Goal: Information Seeking & Learning: Learn about a topic

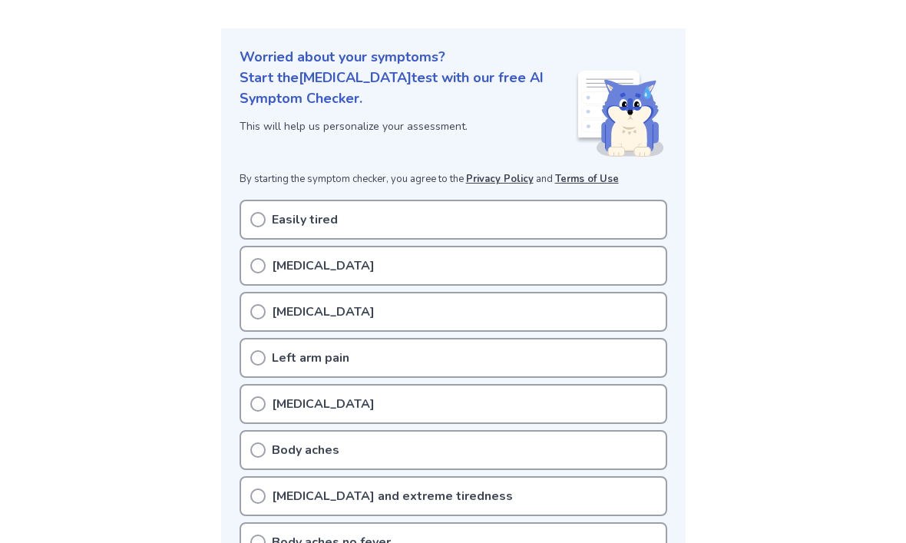
scroll to position [168, 0]
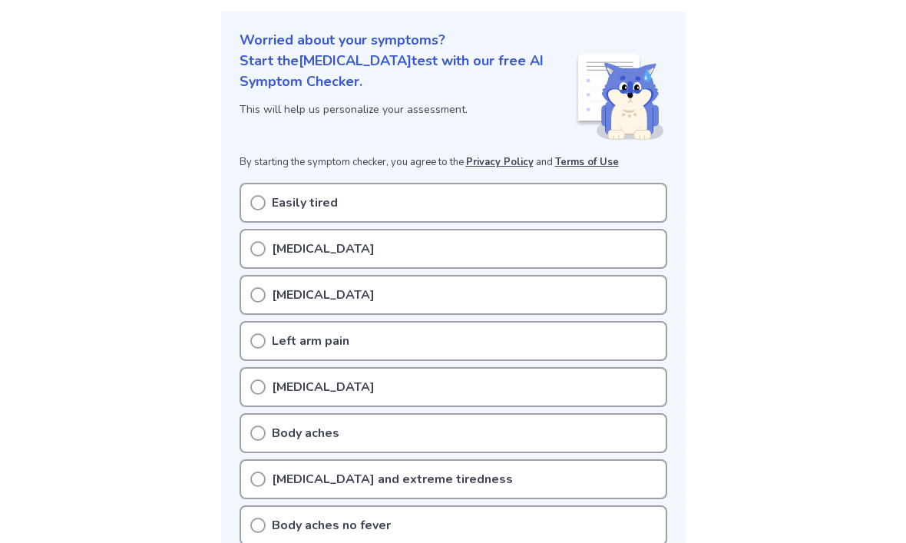
click at [497, 212] on div "Easily tired" at bounding box center [454, 203] width 428 height 40
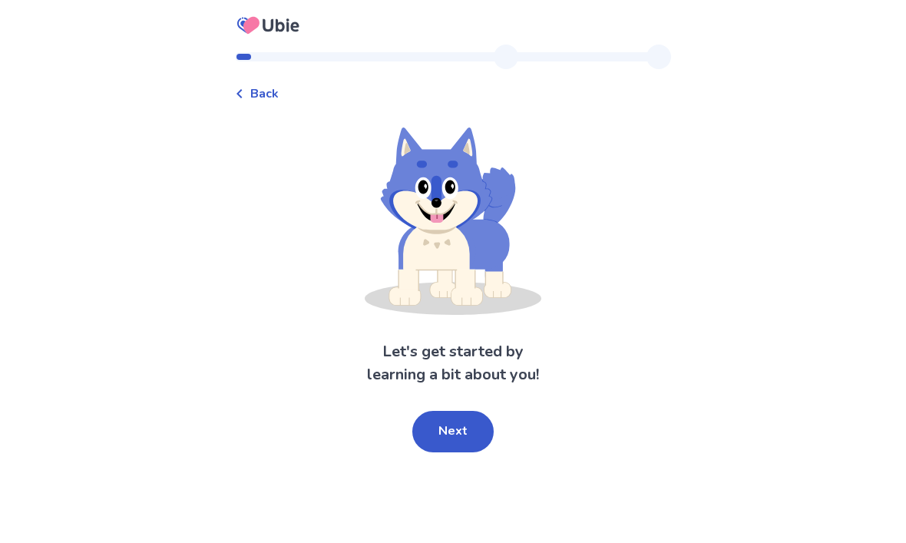
click at [261, 91] on span "Back" at bounding box center [264, 93] width 28 height 18
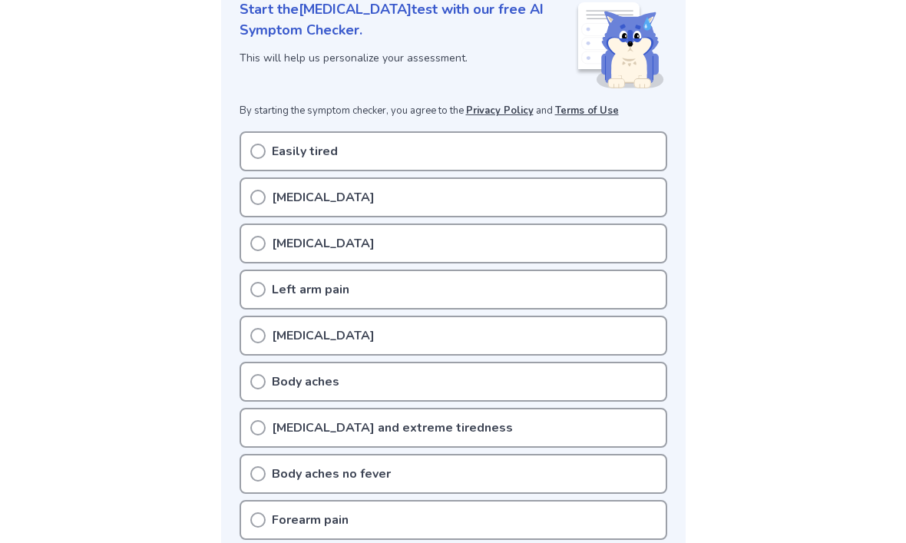
click at [260, 156] on icon at bounding box center [257, 151] width 15 height 15
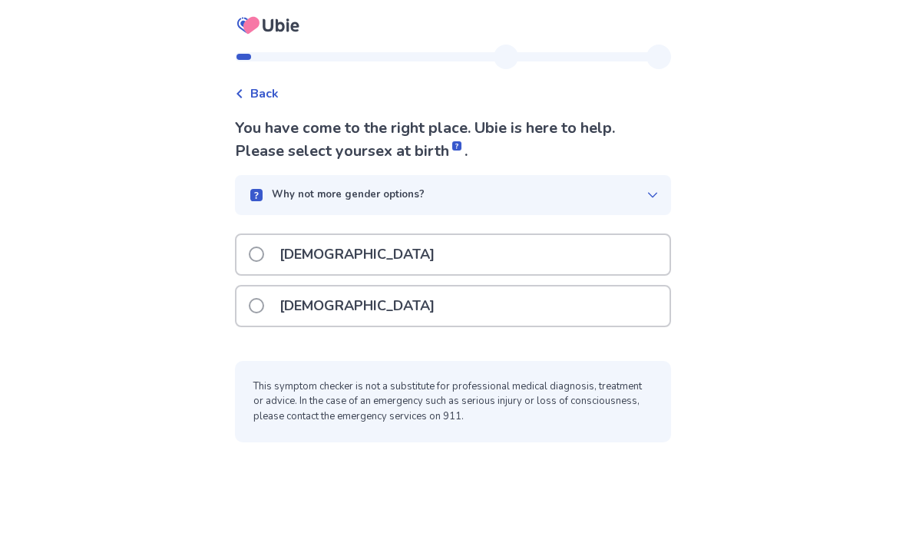
click at [417, 306] on div "Female" at bounding box center [453, 306] width 433 height 39
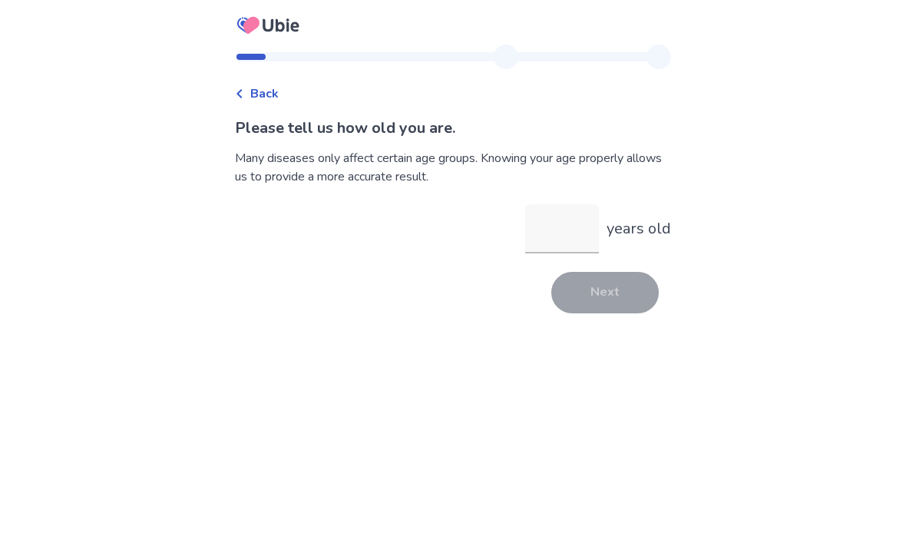
click at [548, 244] on input "years old" at bounding box center [562, 228] width 74 height 49
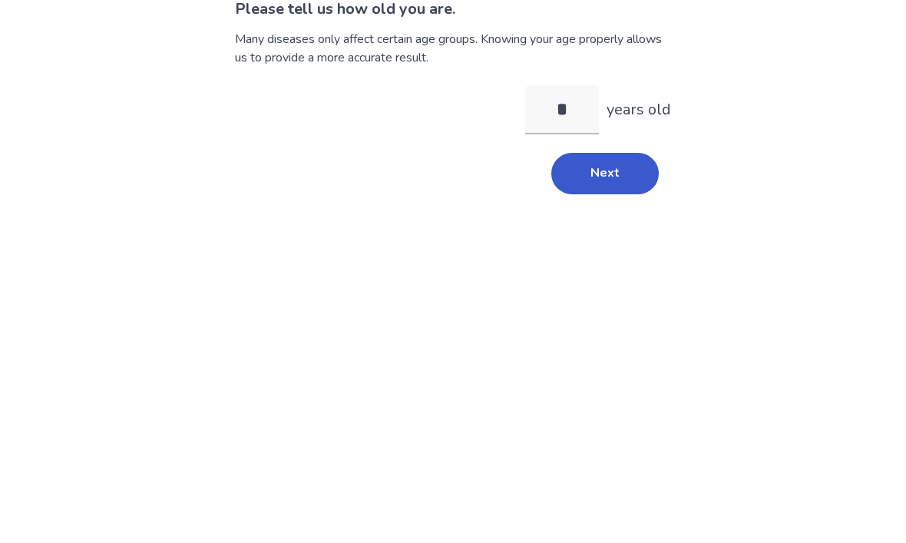
type input "**"
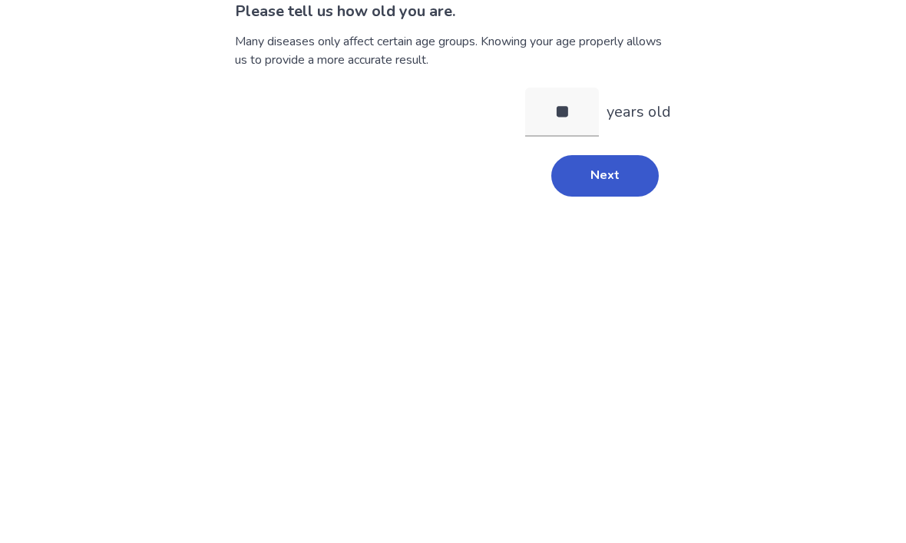
click at [593, 272] on button "Next" at bounding box center [606, 292] width 108 height 41
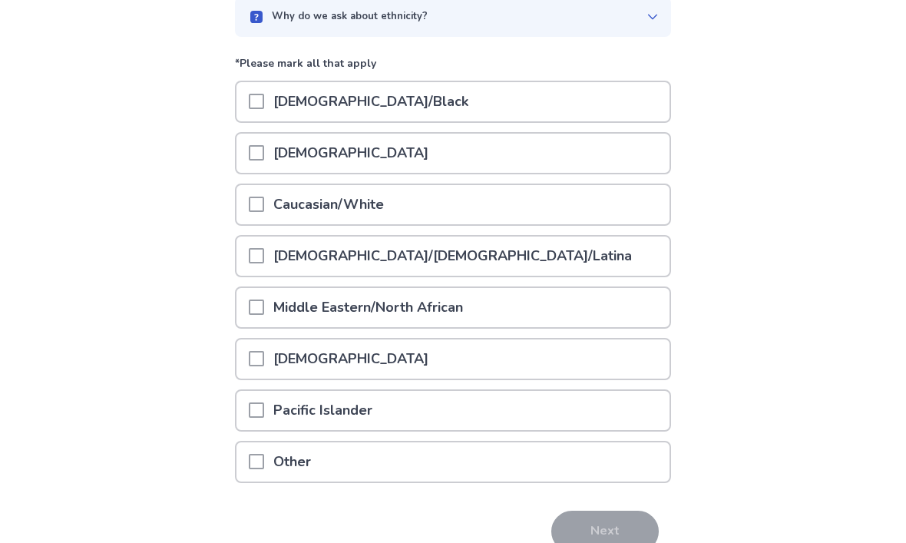
scroll to position [180, 0]
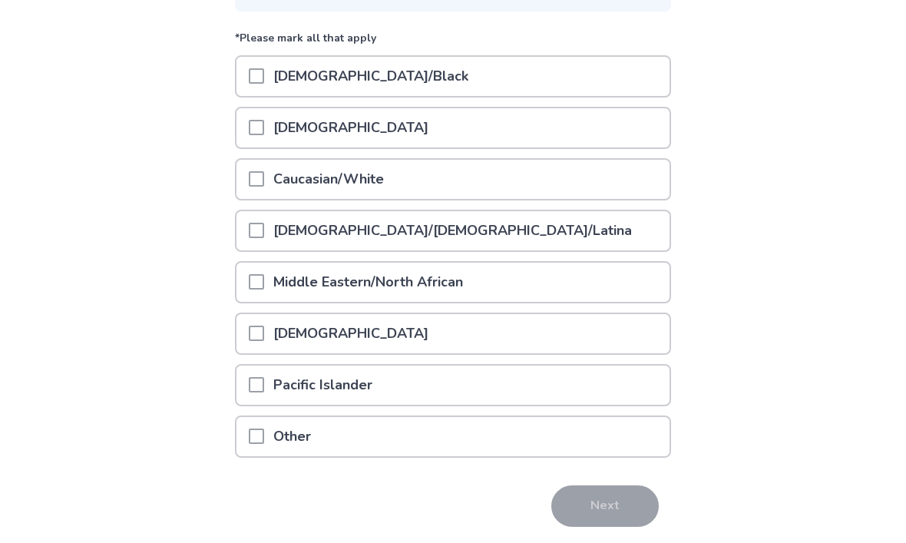
click at [264, 182] on span at bounding box center [256, 179] width 15 height 15
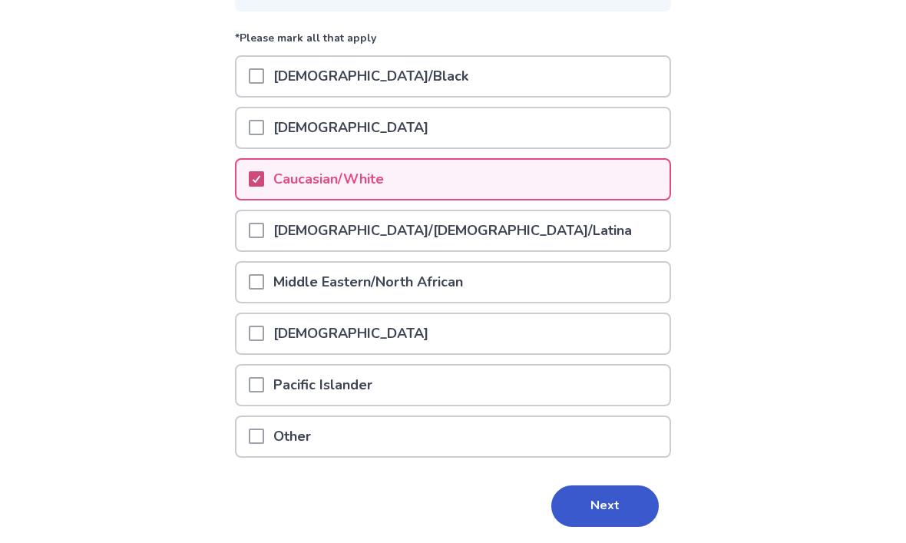
click at [611, 504] on button "Next" at bounding box center [606, 506] width 108 height 41
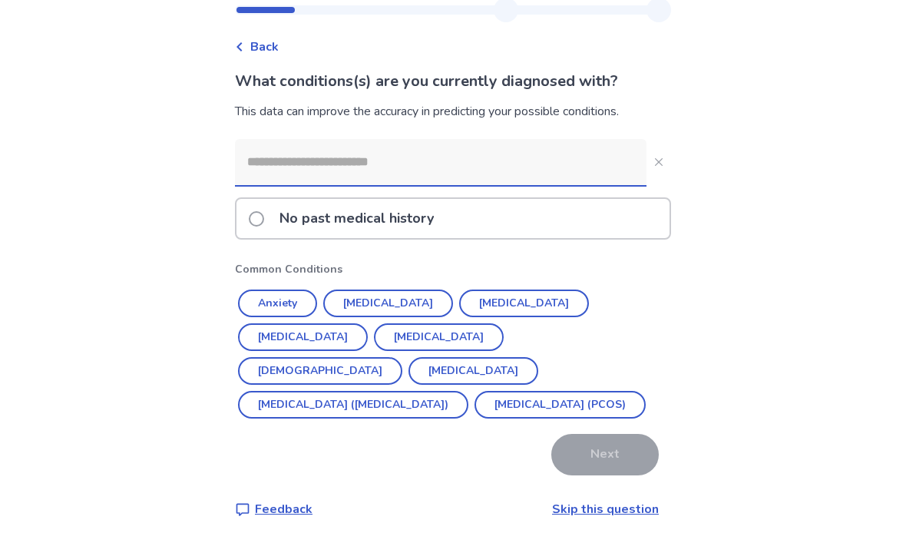
scroll to position [51, 0]
click at [393, 297] on button "Hypertension" at bounding box center [388, 304] width 130 height 28
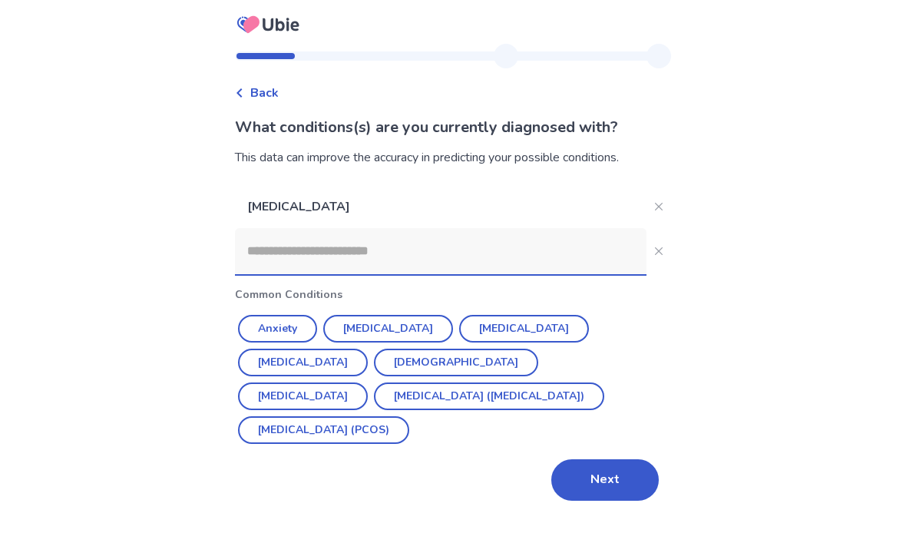
click at [528, 383] on button "Irritable Bowel Syndrome (IBS)" at bounding box center [489, 397] width 230 height 28
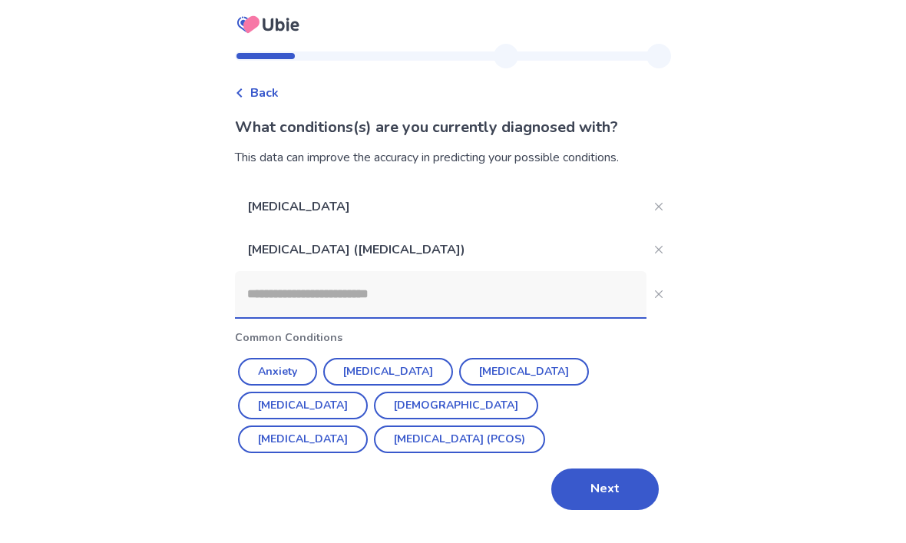
click at [403, 359] on button "Depression" at bounding box center [388, 373] width 130 height 28
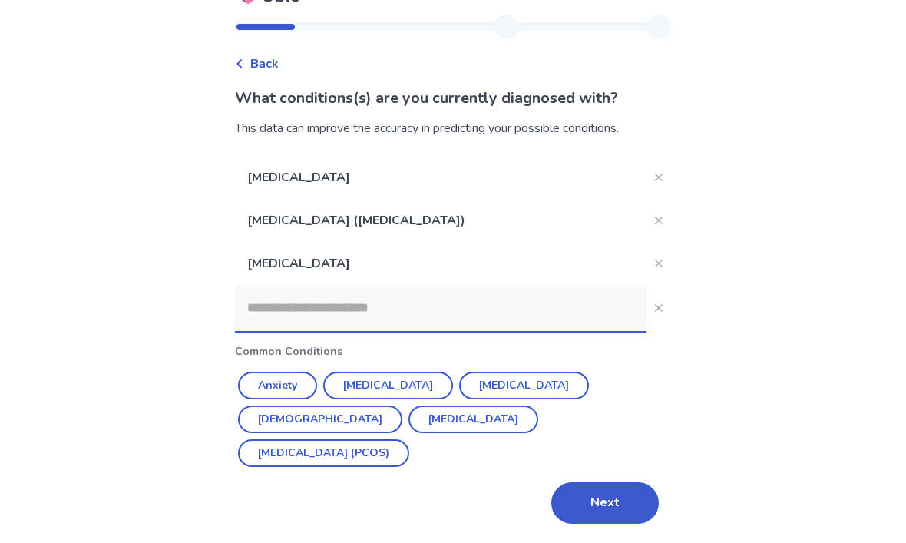
click at [297, 373] on button "Anxiety" at bounding box center [277, 387] width 79 height 28
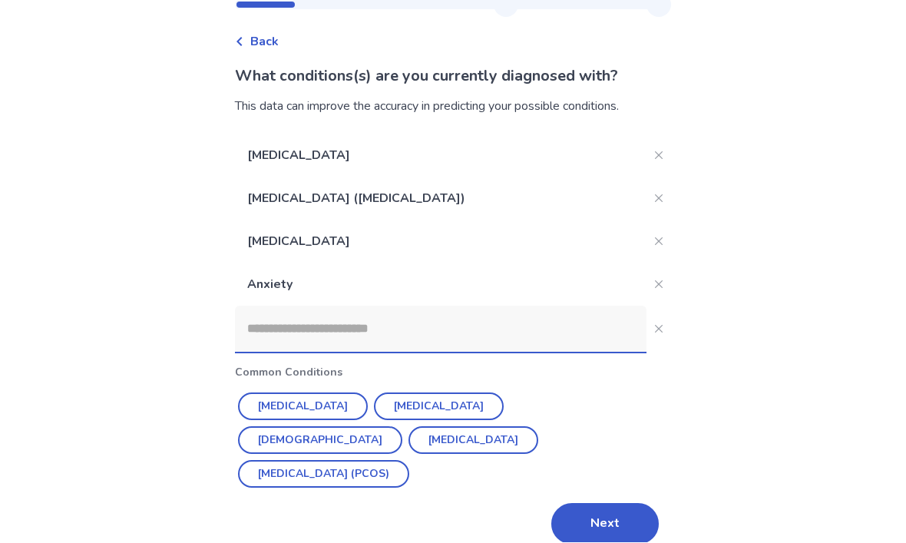
click at [596, 504] on button "Next" at bounding box center [606, 524] width 108 height 41
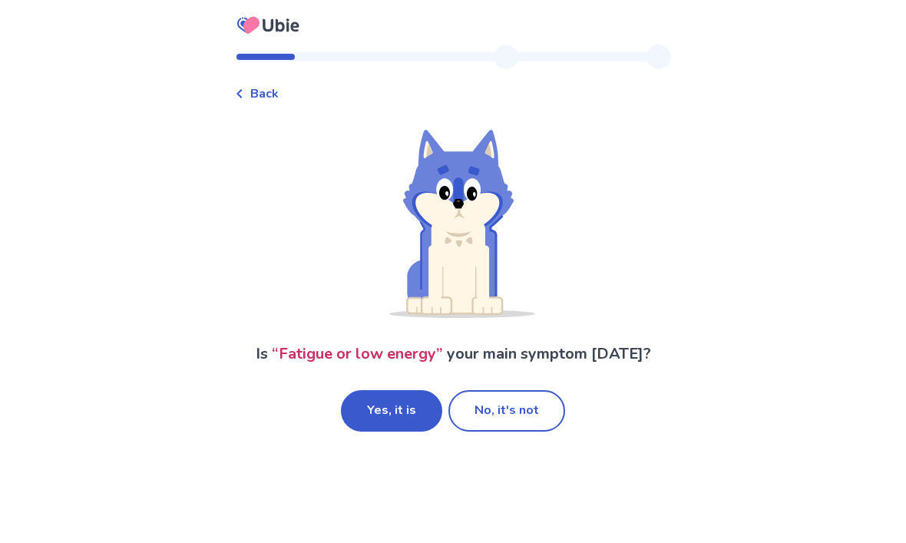
click at [517, 416] on button "No, it's not" at bounding box center [507, 410] width 117 height 41
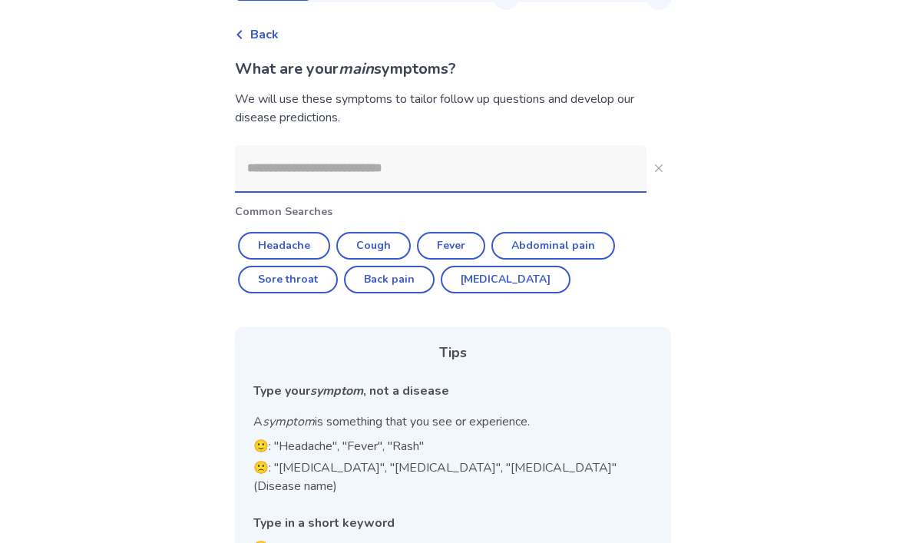
scroll to position [77, 0]
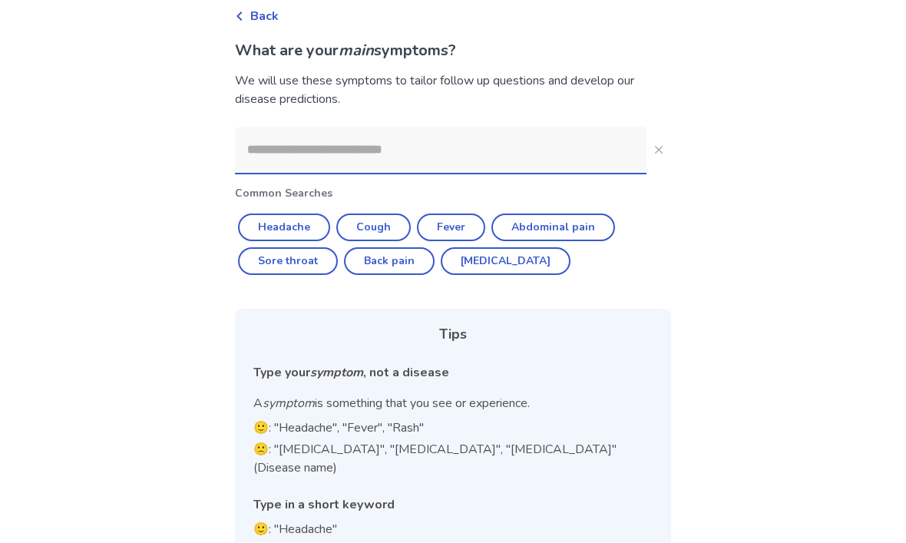
click at [578, 240] on button "Abdominal pain" at bounding box center [554, 228] width 124 height 28
type input "**********"
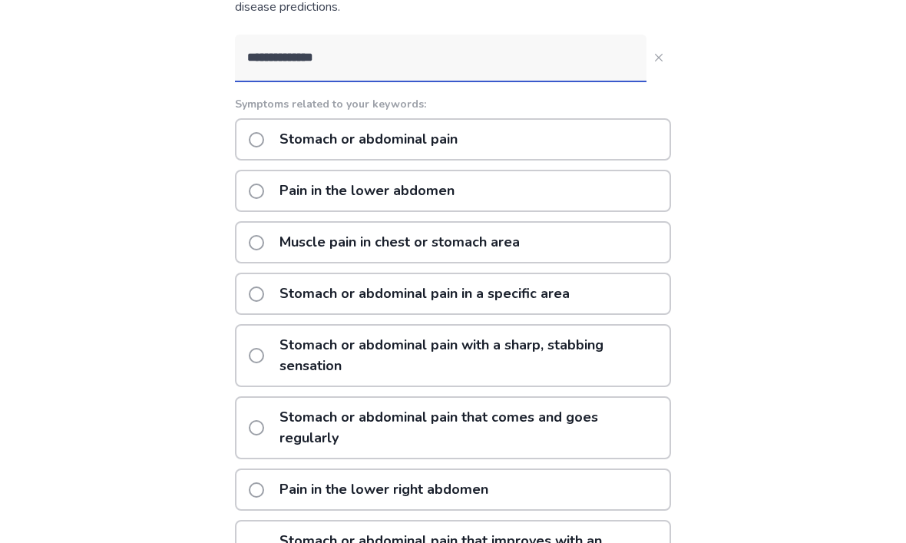
scroll to position [169, 0]
click at [279, 427] on label "Stomach or abdominal pain that comes and goes regularly" at bounding box center [459, 429] width 421 height 60
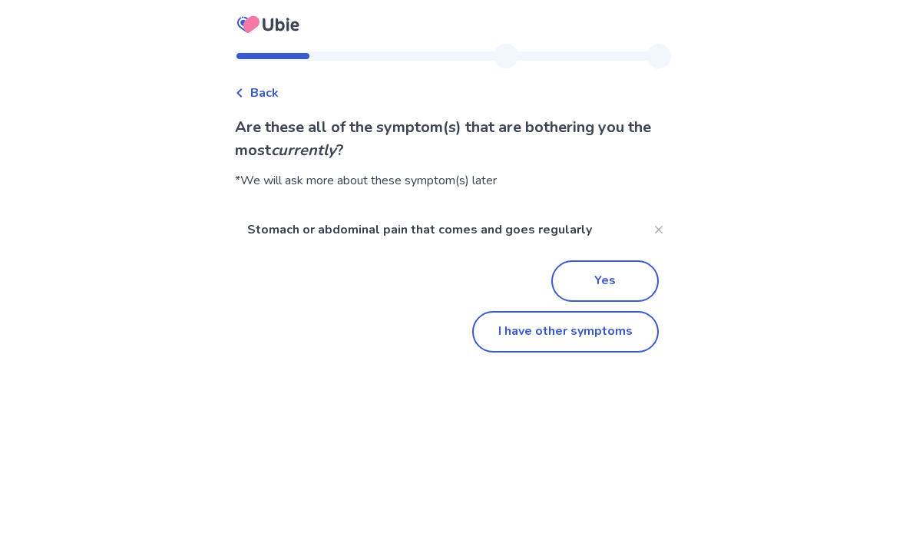
click at [555, 343] on button "I have other symptoms" at bounding box center [565, 332] width 187 height 41
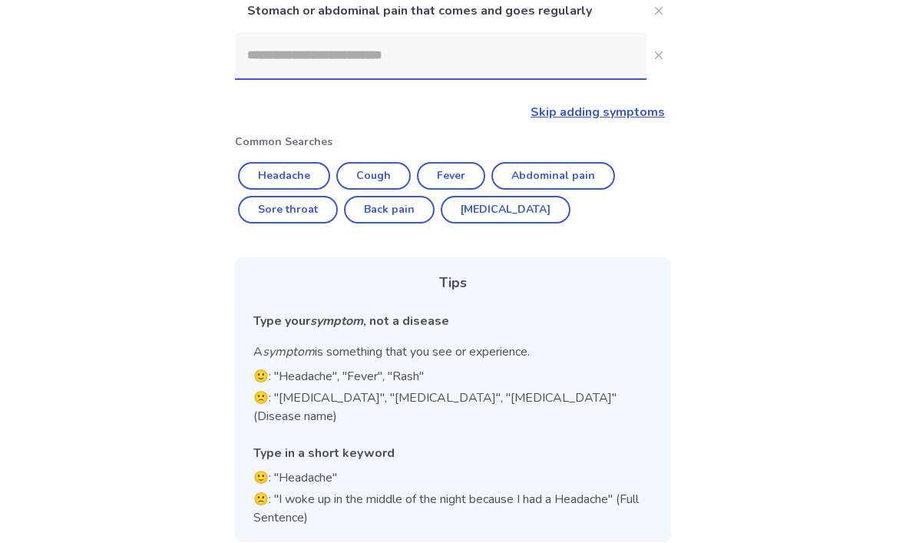
click at [390, 215] on button "Back pain" at bounding box center [389, 211] width 91 height 28
type input "*********"
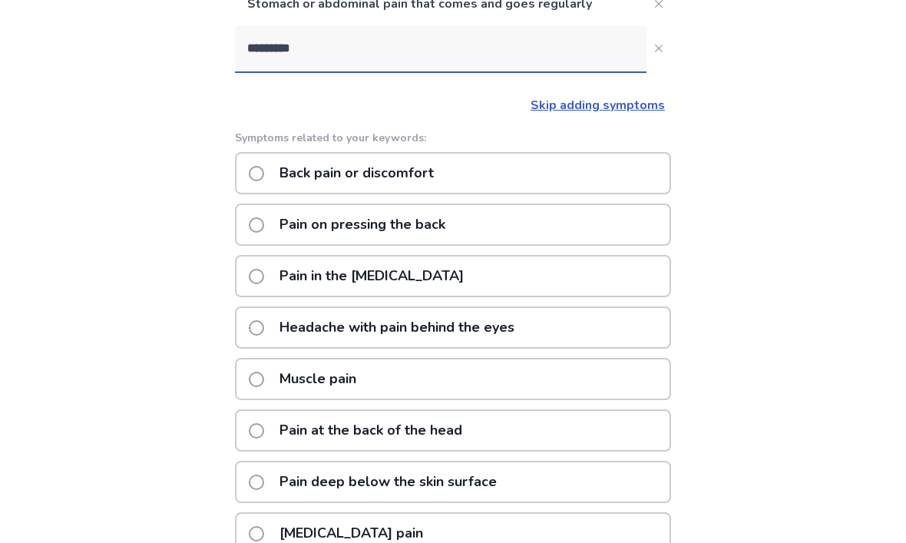
scroll to position [198, 0]
click at [270, 181] on label "Back pain or discomfort" at bounding box center [346, 173] width 194 height 39
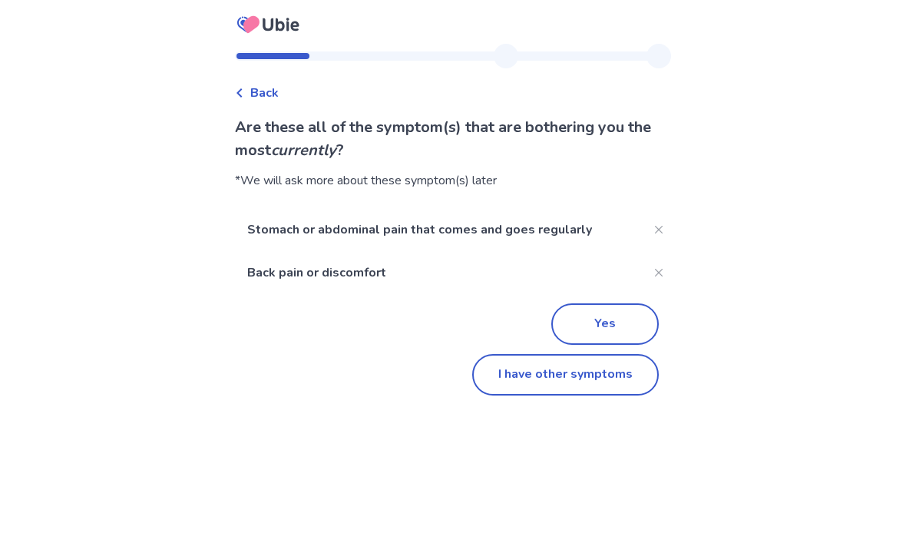
click at [608, 342] on button "Yes" at bounding box center [606, 324] width 108 height 41
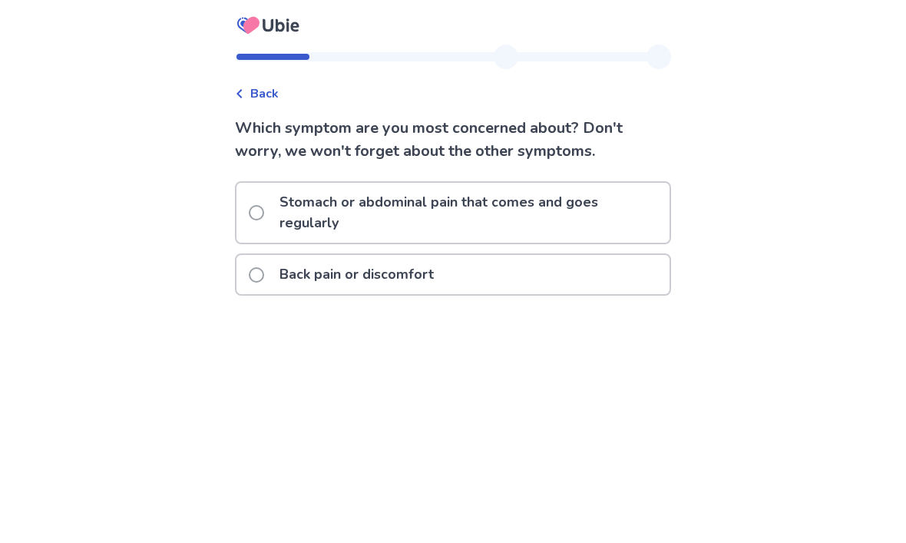
click at [264, 213] on span at bounding box center [256, 212] width 15 height 15
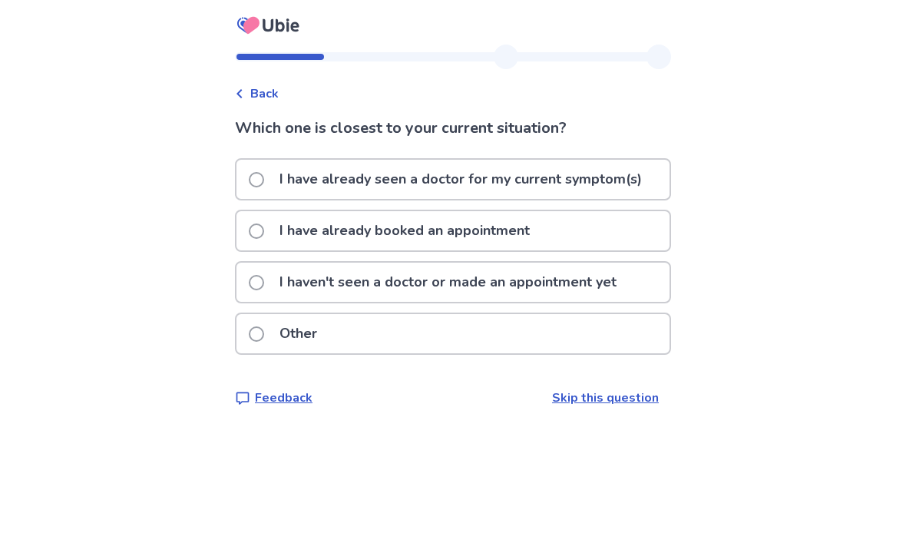
click at [609, 164] on p "I have already seen a doctor for my current symptom(s)" at bounding box center [460, 179] width 381 height 39
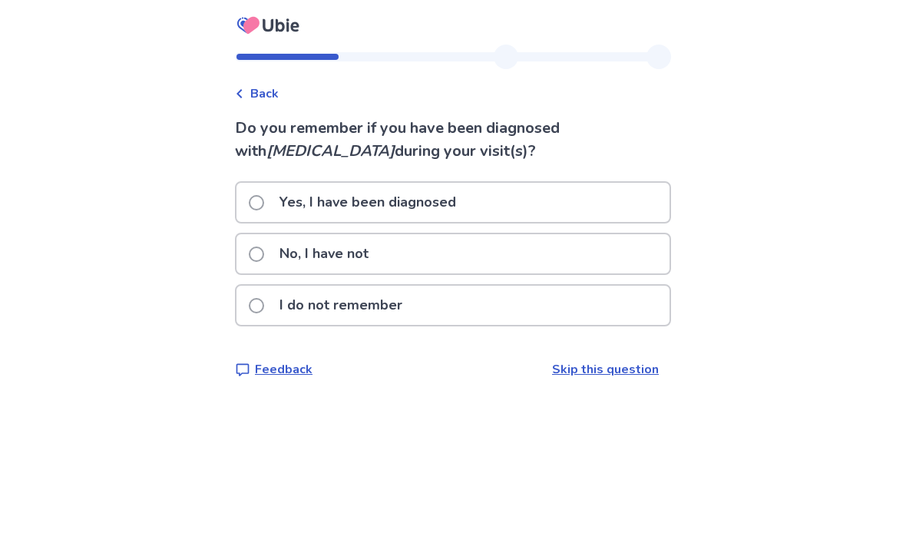
click at [545, 207] on div "Yes, I have been diagnosed" at bounding box center [453, 202] width 433 height 39
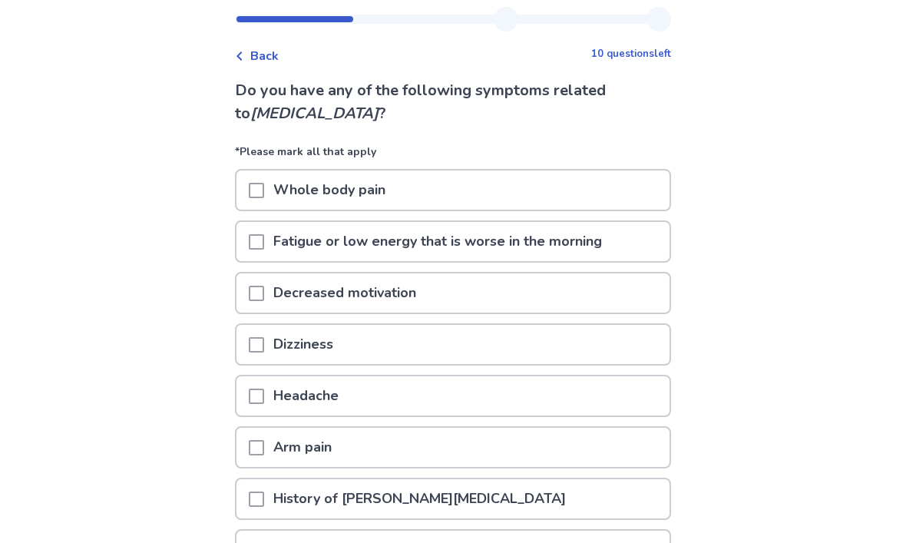
scroll to position [38, 0]
click at [482, 204] on div "Whole body pain" at bounding box center [453, 190] width 433 height 39
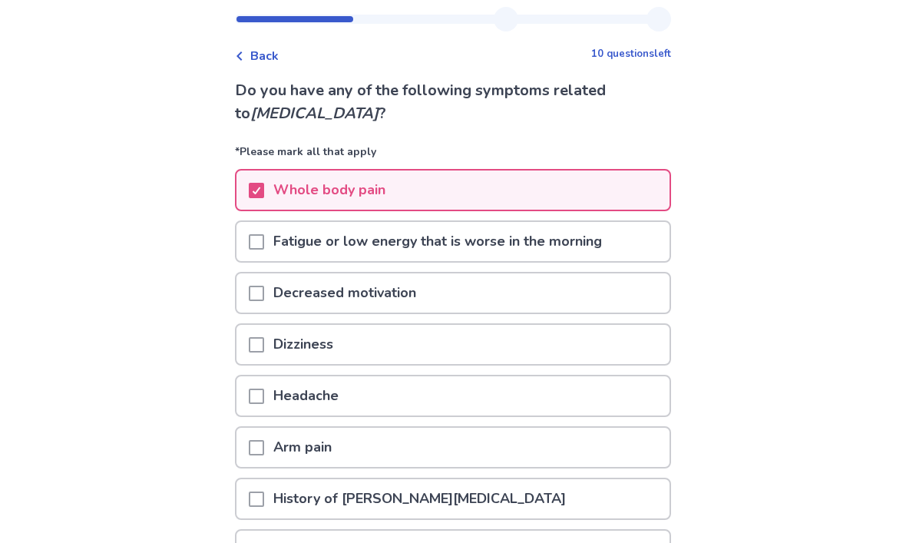
click at [353, 244] on p "Fatigue or low energy that is worse in the morning" at bounding box center [437, 241] width 347 height 39
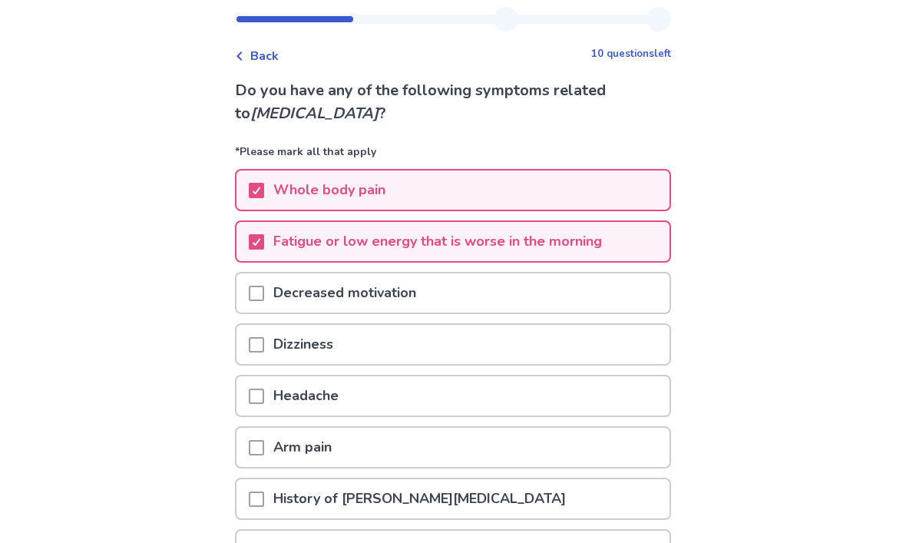
click at [431, 354] on div "Dizziness" at bounding box center [453, 344] width 433 height 39
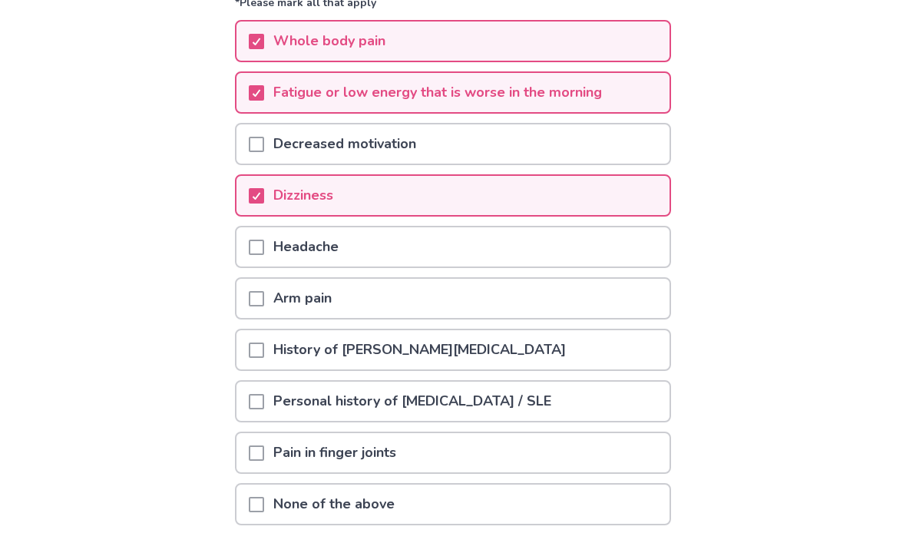
scroll to position [187, 0]
click at [496, 251] on div "Headache" at bounding box center [453, 246] width 433 height 39
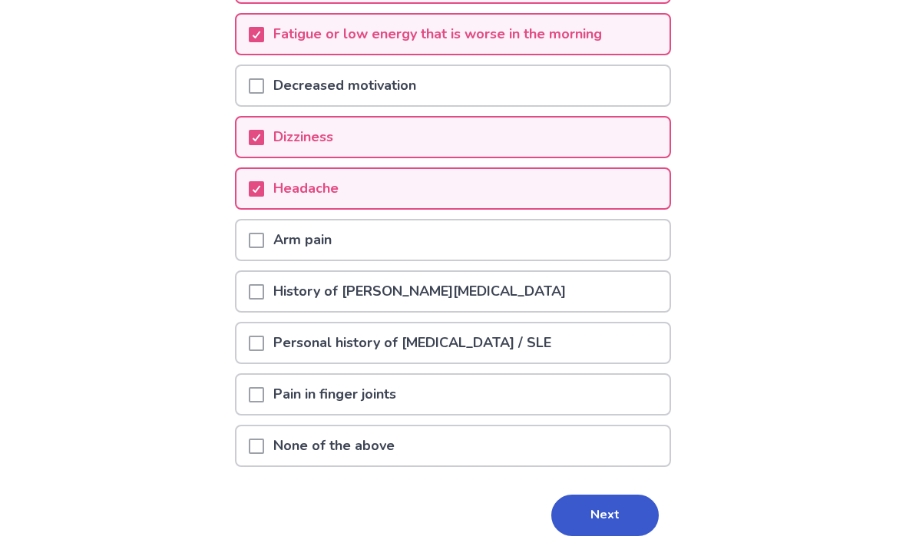
click at [505, 242] on div "Arm pain" at bounding box center [453, 240] width 433 height 39
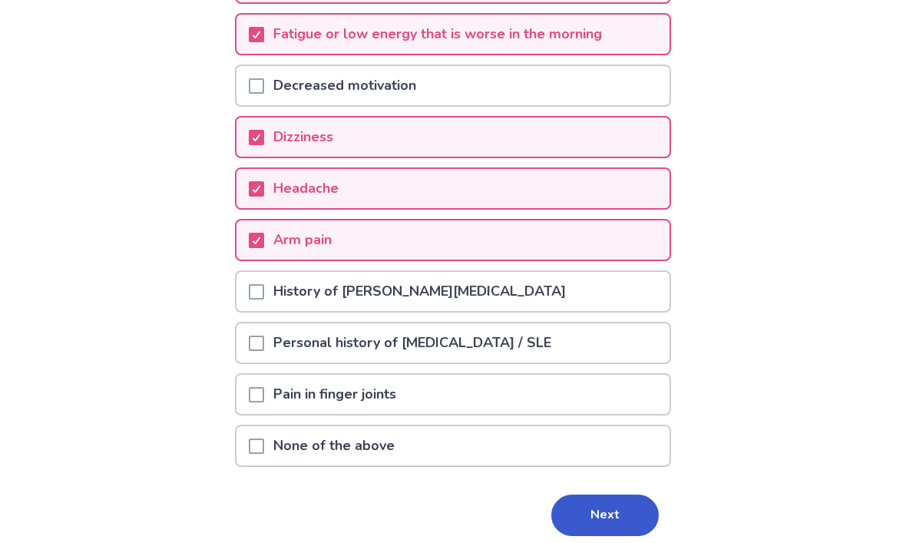
scroll to position [245, 0]
click at [439, 399] on div "Pain in finger joints" at bounding box center [453, 394] width 433 height 39
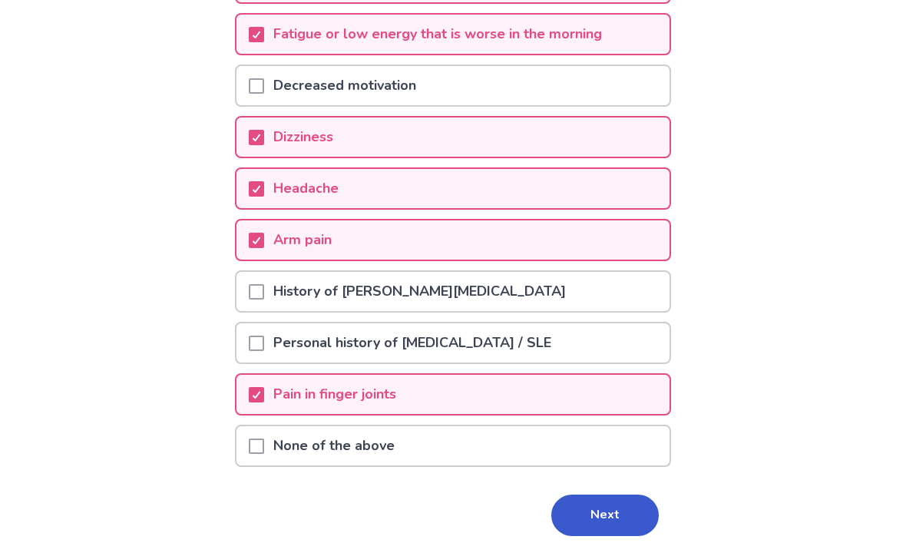
click at [623, 519] on button "Next" at bounding box center [606, 515] width 108 height 41
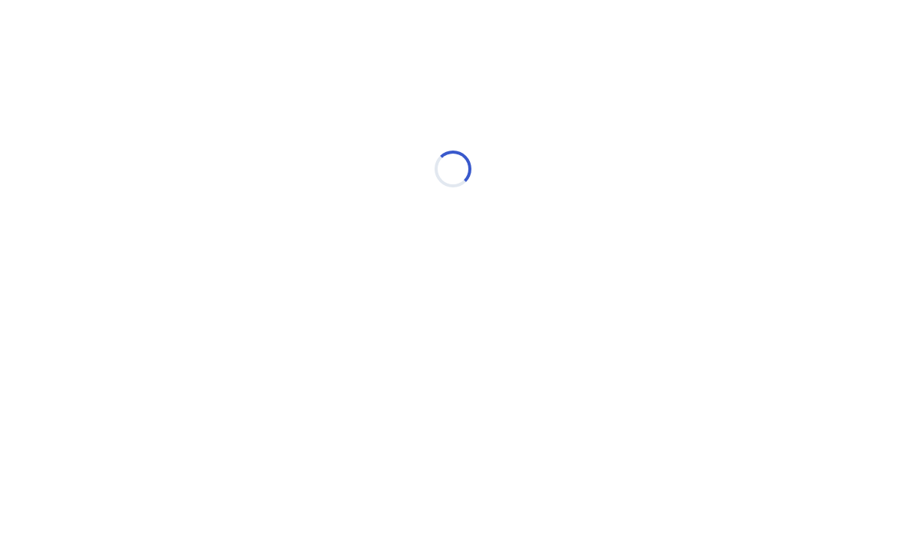
scroll to position [0, 0]
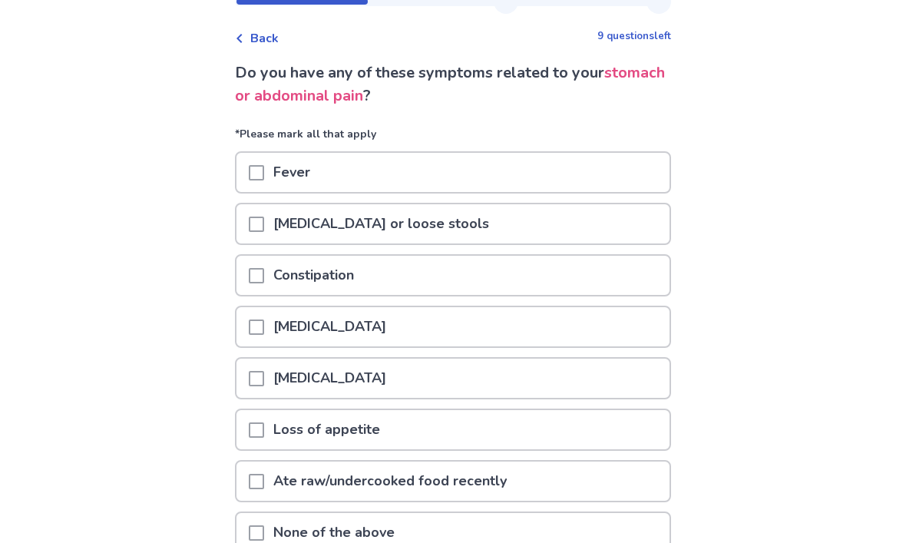
scroll to position [58, 0]
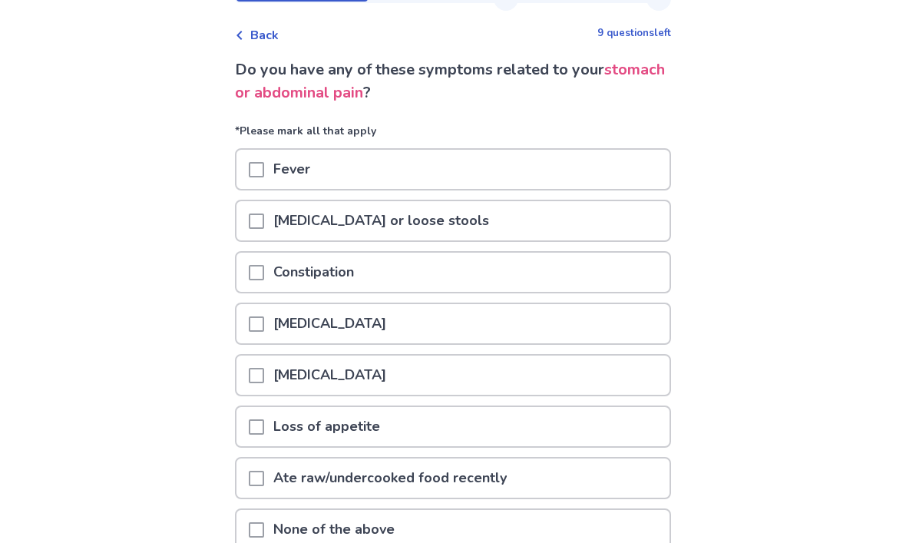
click at [477, 269] on div "Constipation" at bounding box center [453, 272] width 433 height 39
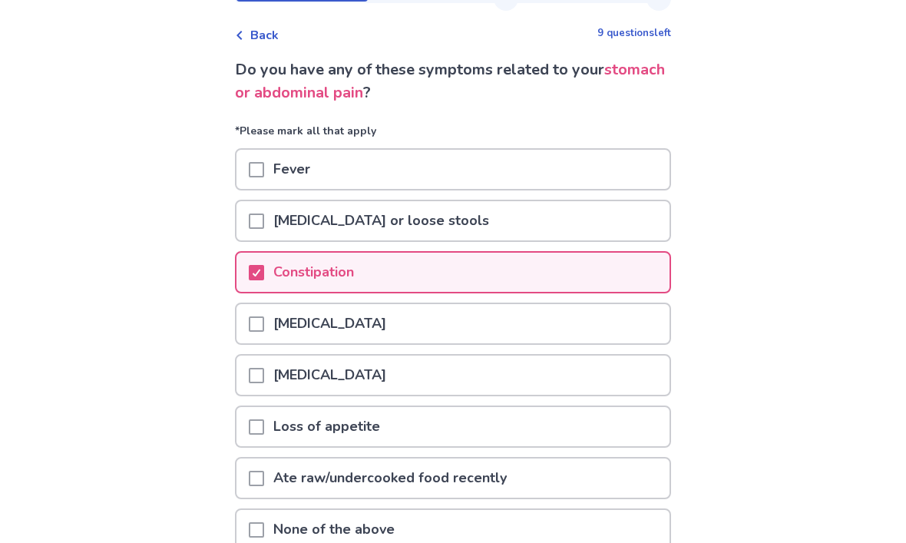
scroll to position [58, 0]
click at [485, 327] on div "Blood in stool" at bounding box center [453, 323] width 433 height 39
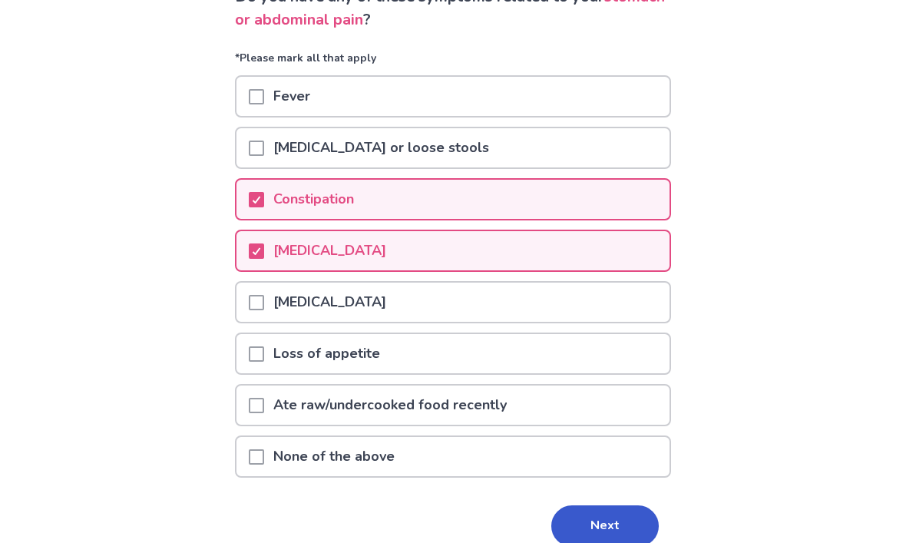
scroll to position [151, 0]
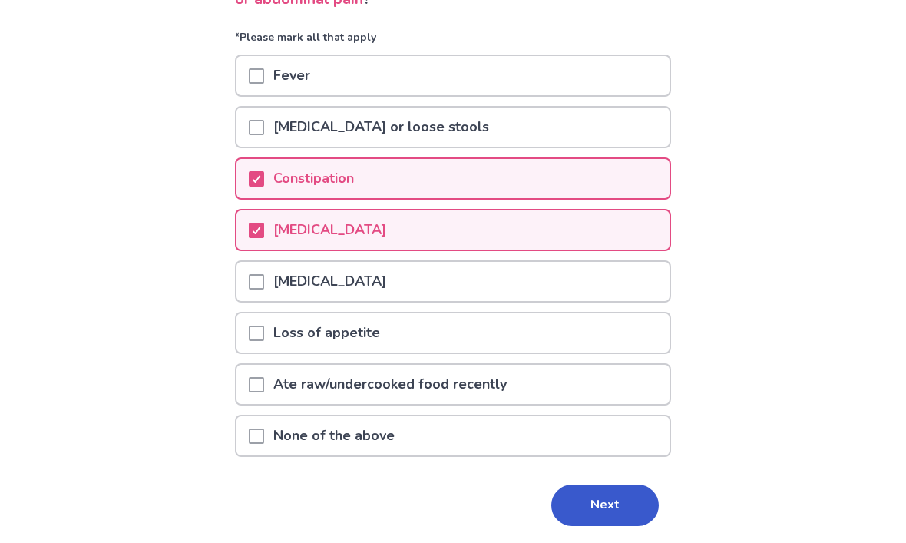
click at [576, 505] on button "Next" at bounding box center [606, 505] width 108 height 41
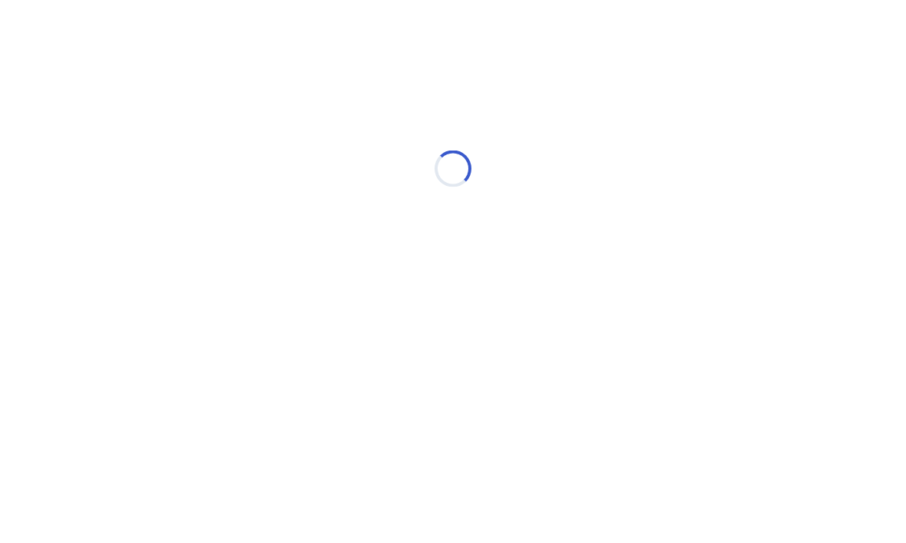
scroll to position [0, 0]
select select "*"
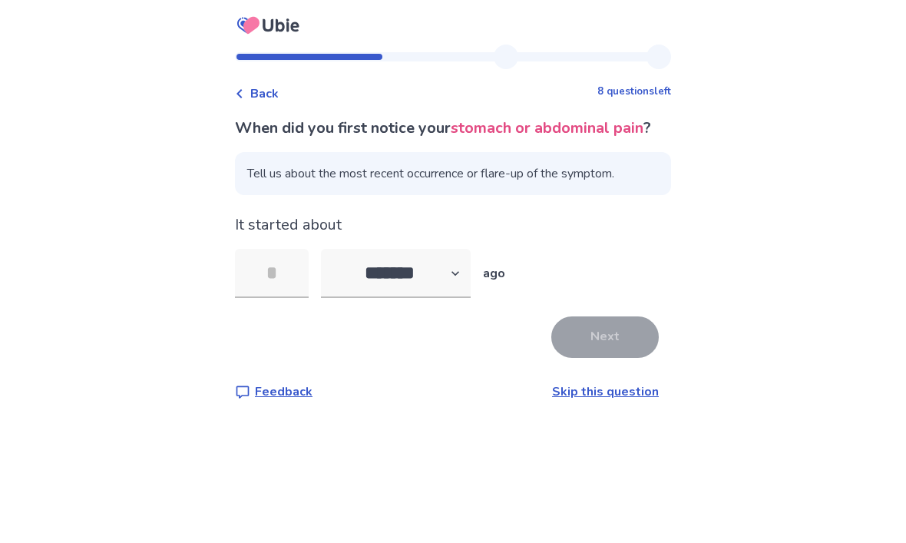
click at [290, 289] on input "tel" at bounding box center [272, 273] width 74 height 49
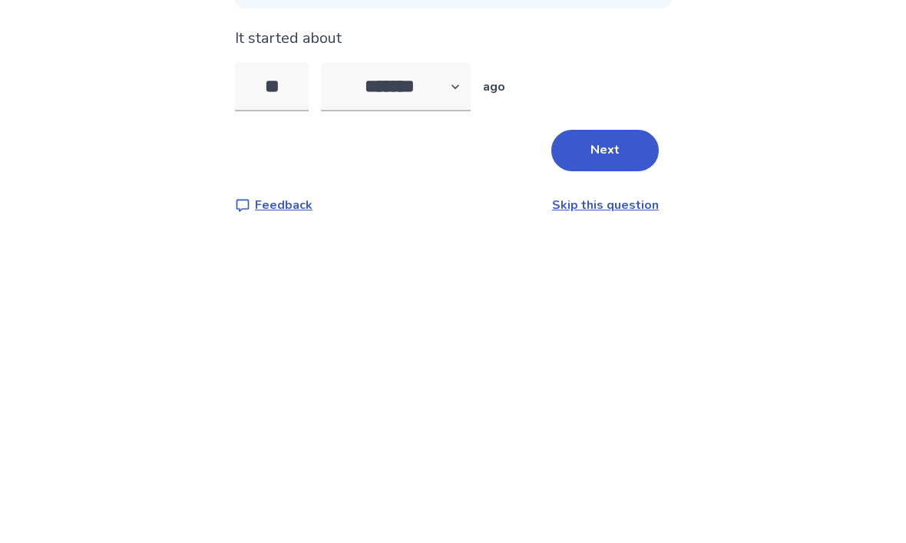
type input "**"
click at [469, 249] on select "******* ****** ******* ******** *******" at bounding box center [396, 273] width 150 height 49
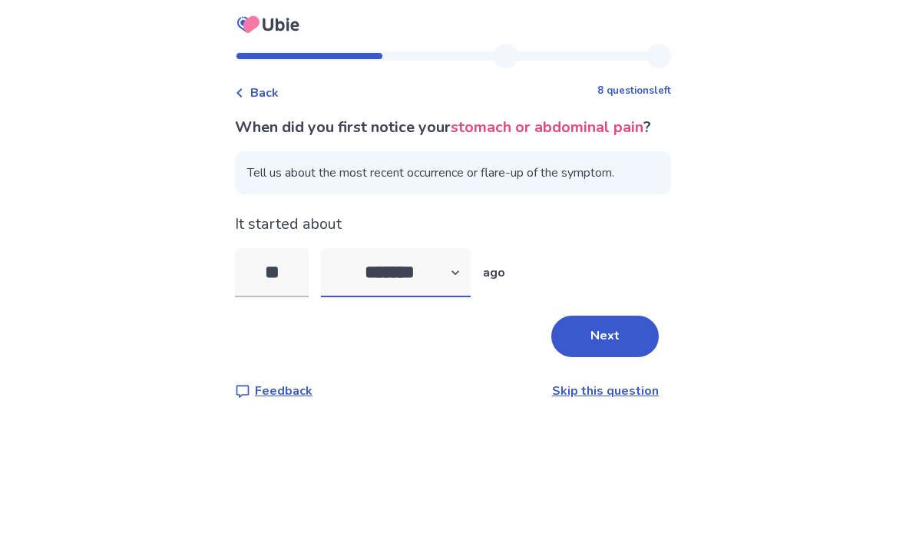
select select "*"
click at [611, 316] on button "Next" at bounding box center [606, 336] width 108 height 41
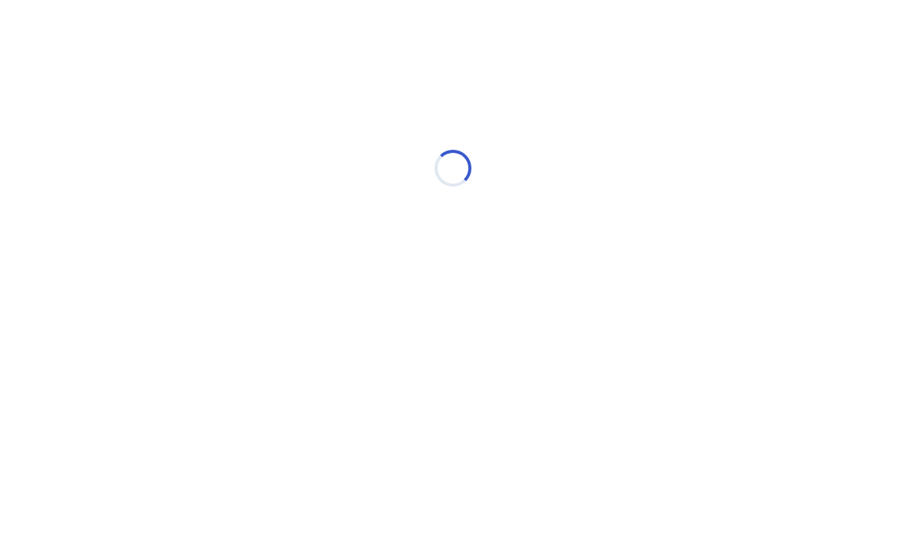
select select "*"
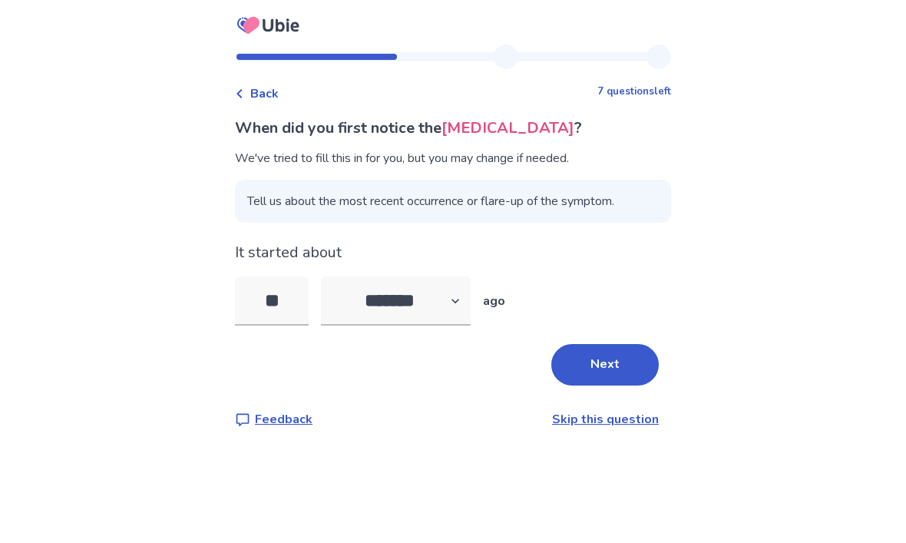
click at [308, 299] on input "**" at bounding box center [272, 301] width 74 height 49
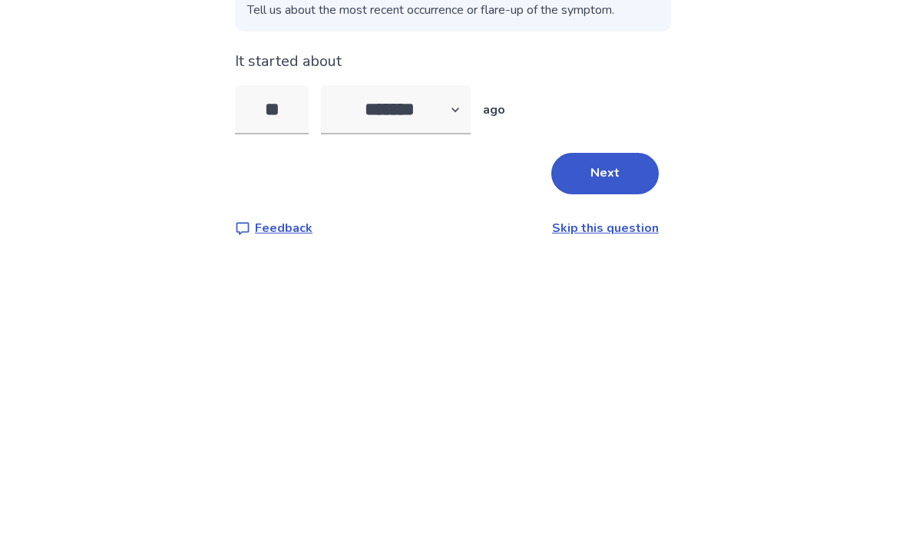
type input "*"
type input "**"
click at [610, 344] on button "Next" at bounding box center [606, 364] width 108 height 41
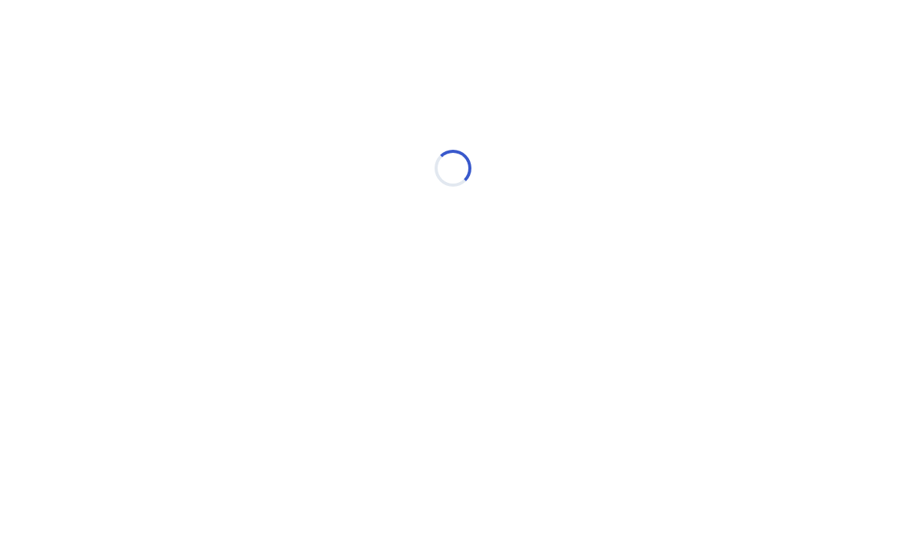
select select "*"
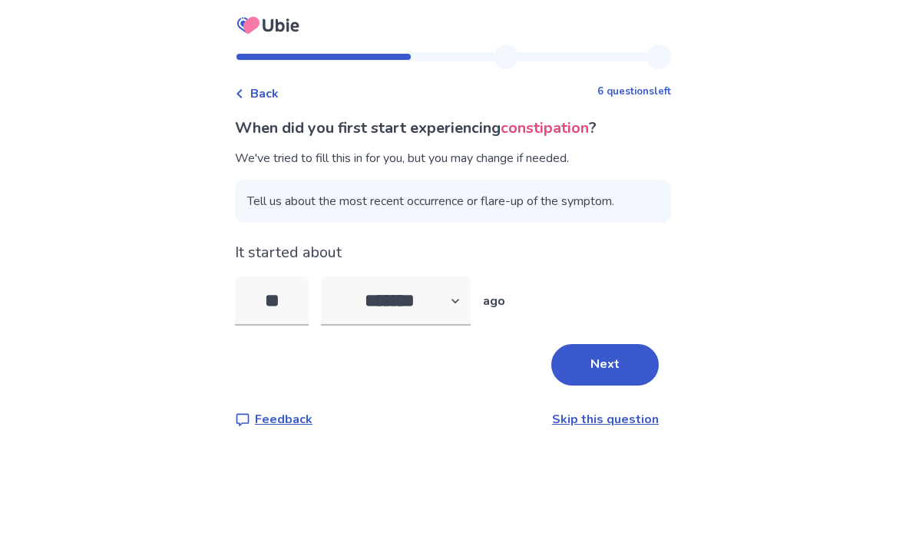
click at [300, 297] on input "**" at bounding box center [272, 301] width 74 height 49
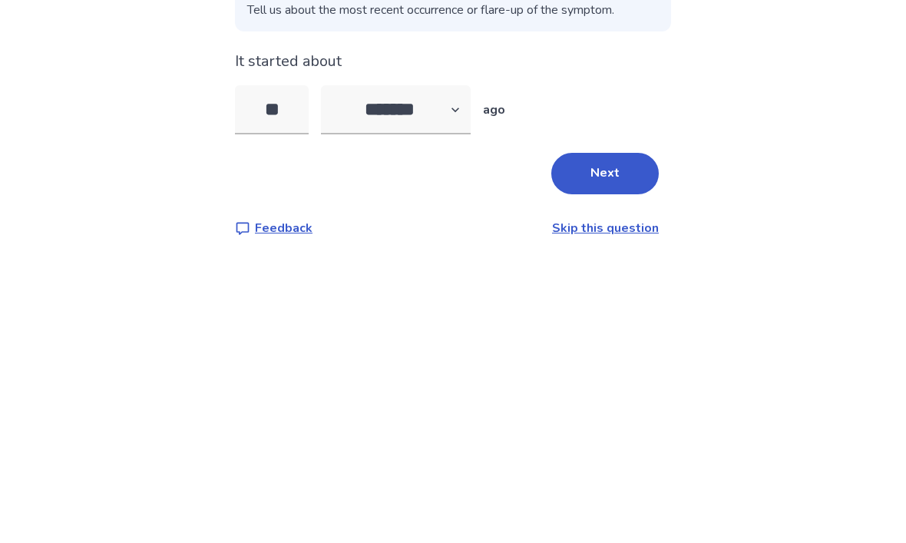
type input "*"
type input "**"
click at [608, 344] on button "Next" at bounding box center [606, 364] width 108 height 41
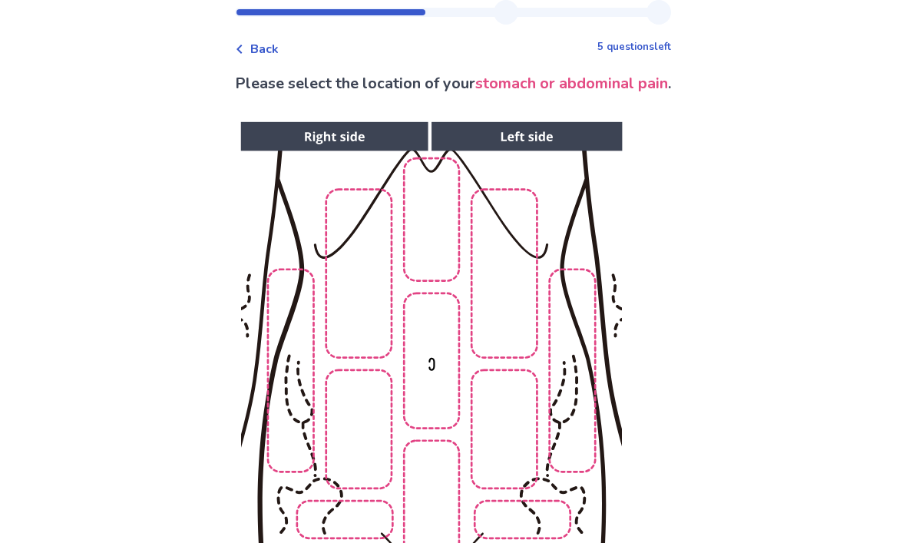
scroll to position [48, 0]
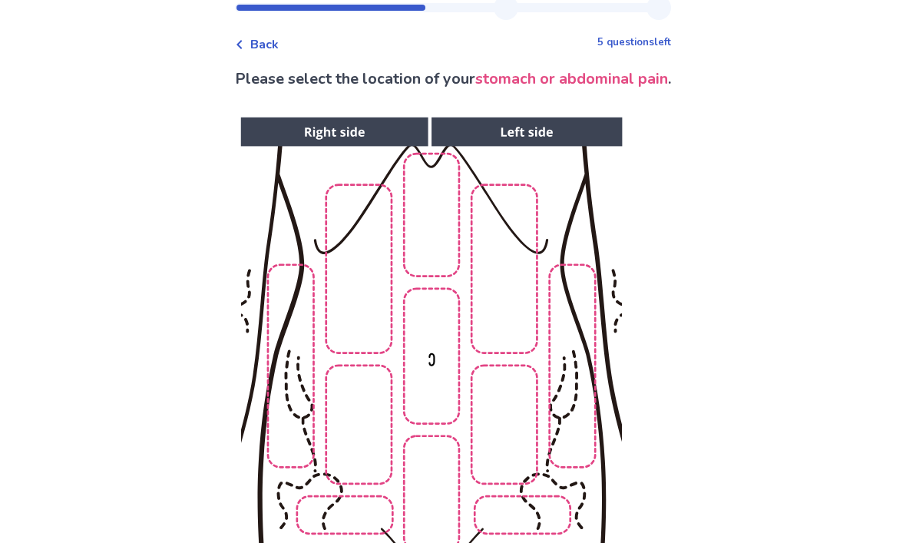
click at [432, 502] on img at bounding box center [430, 376] width 785 height 532
click at [433, 245] on img at bounding box center [430, 375] width 785 height 532
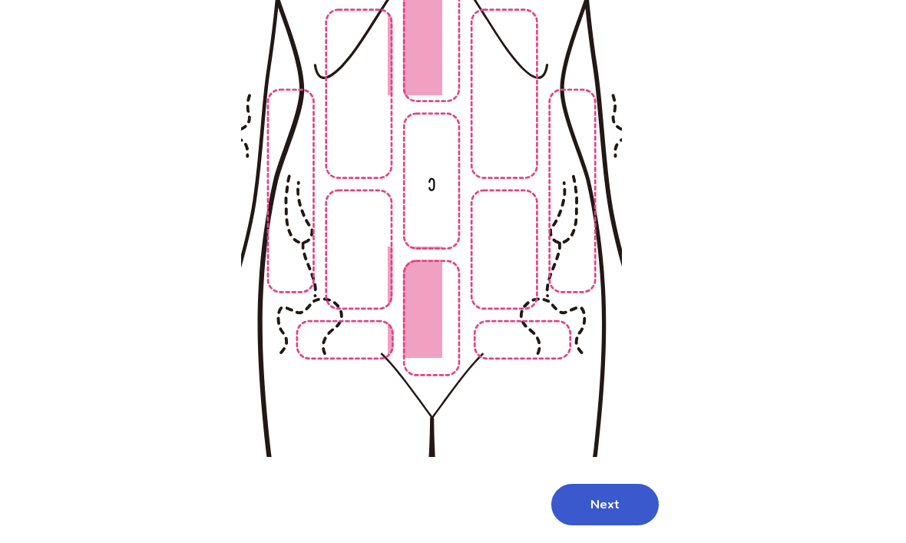
scroll to position [224, 0]
click at [601, 506] on button "Next" at bounding box center [606, 505] width 108 height 41
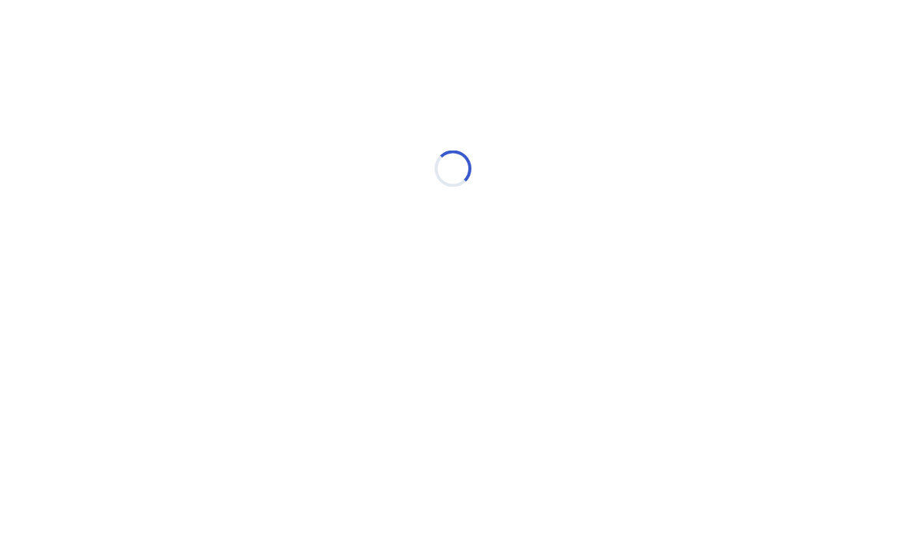
scroll to position [0, 0]
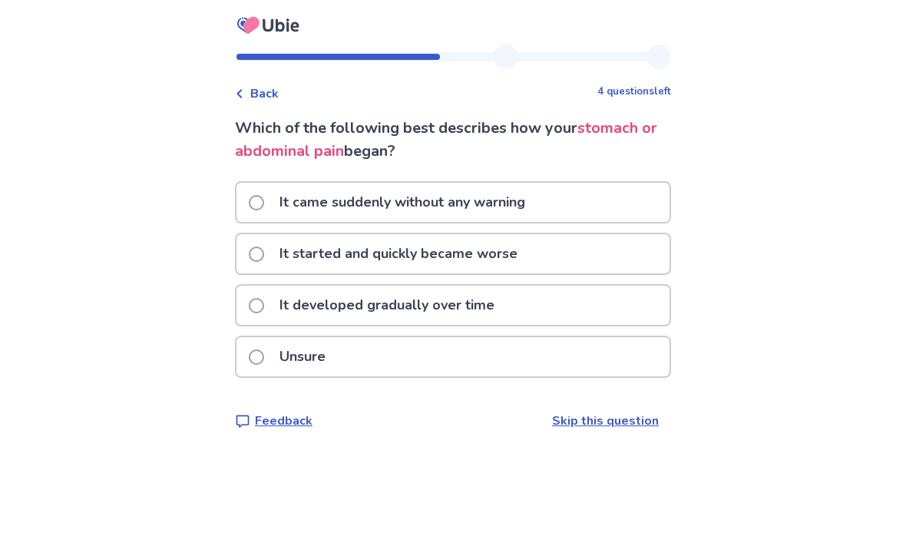
click at [272, 363] on label "Unsure" at bounding box center [292, 356] width 86 height 39
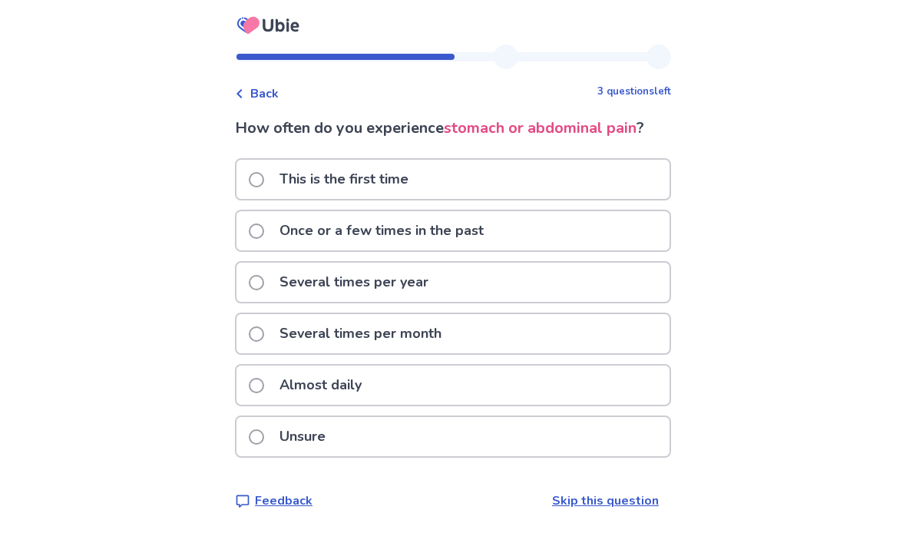
click at [488, 392] on div "Almost daily" at bounding box center [453, 385] width 433 height 39
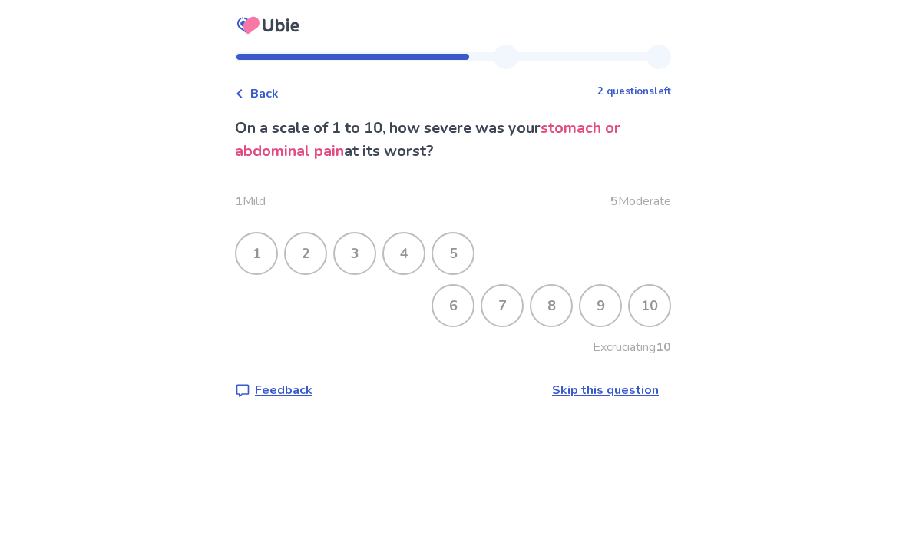
click at [544, 302] on div "8" at bounding box center [552, 306] width 40 height 40
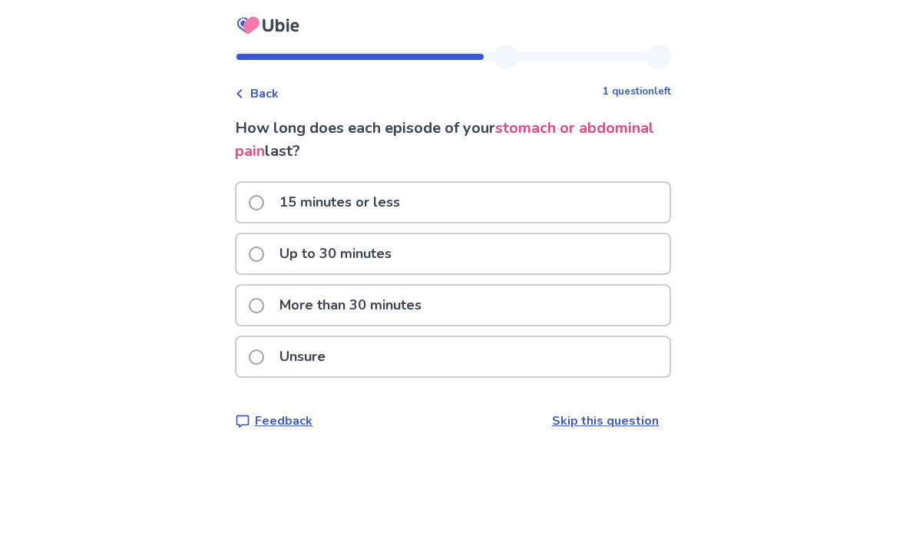
click at [36, 481] on div "Back 1 question left How long does each episode of your stomach or abdominal pa…" at bounding box center [453, 271] width 906 height 543
click at [536, 297] on div "More than 30 minutes" at bounding box center [453, 305] width 433 height 39
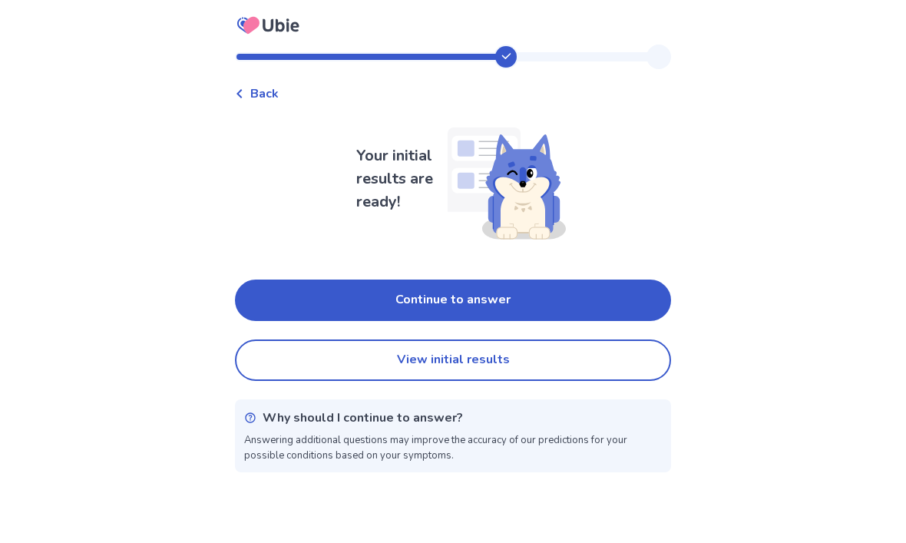
click at [578, 300] on button "Continue to answer" at bounding box center [453, 300] width 436 height 41
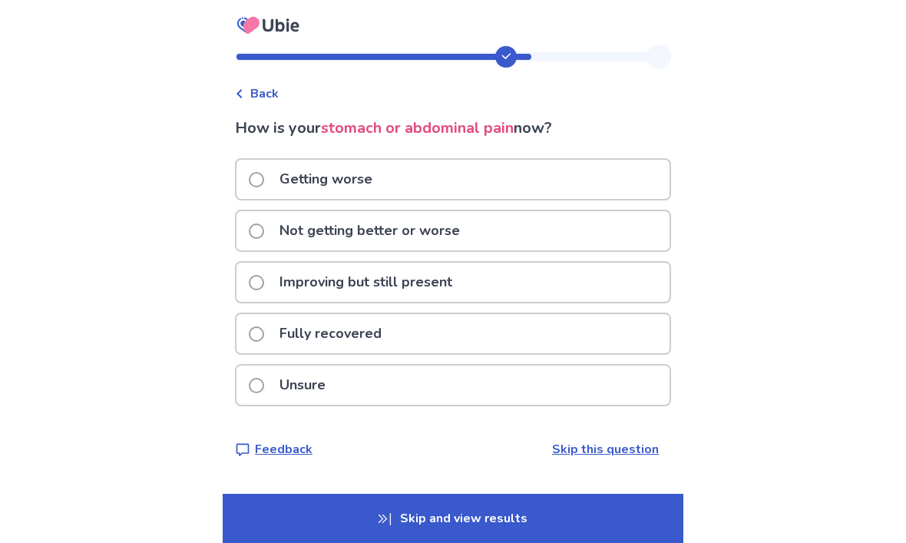
click at [413, 534] on p "Skip and view results" at bounding box center [453, 518] width 461 height 49
